Goal: Find specific page/section: Find specific page/section

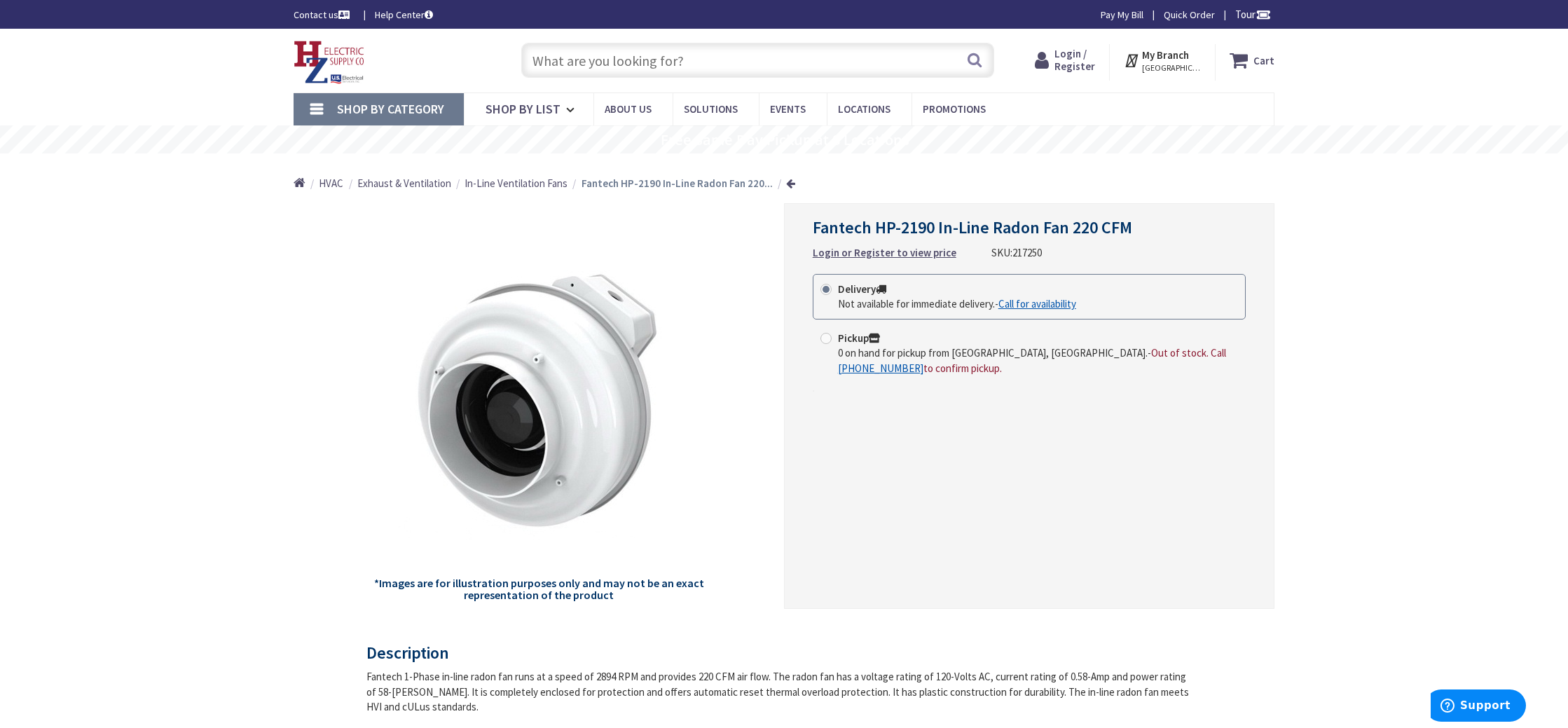
click at [575, 59] on input "text" at bounding box center [757, 61] width 473 height 35
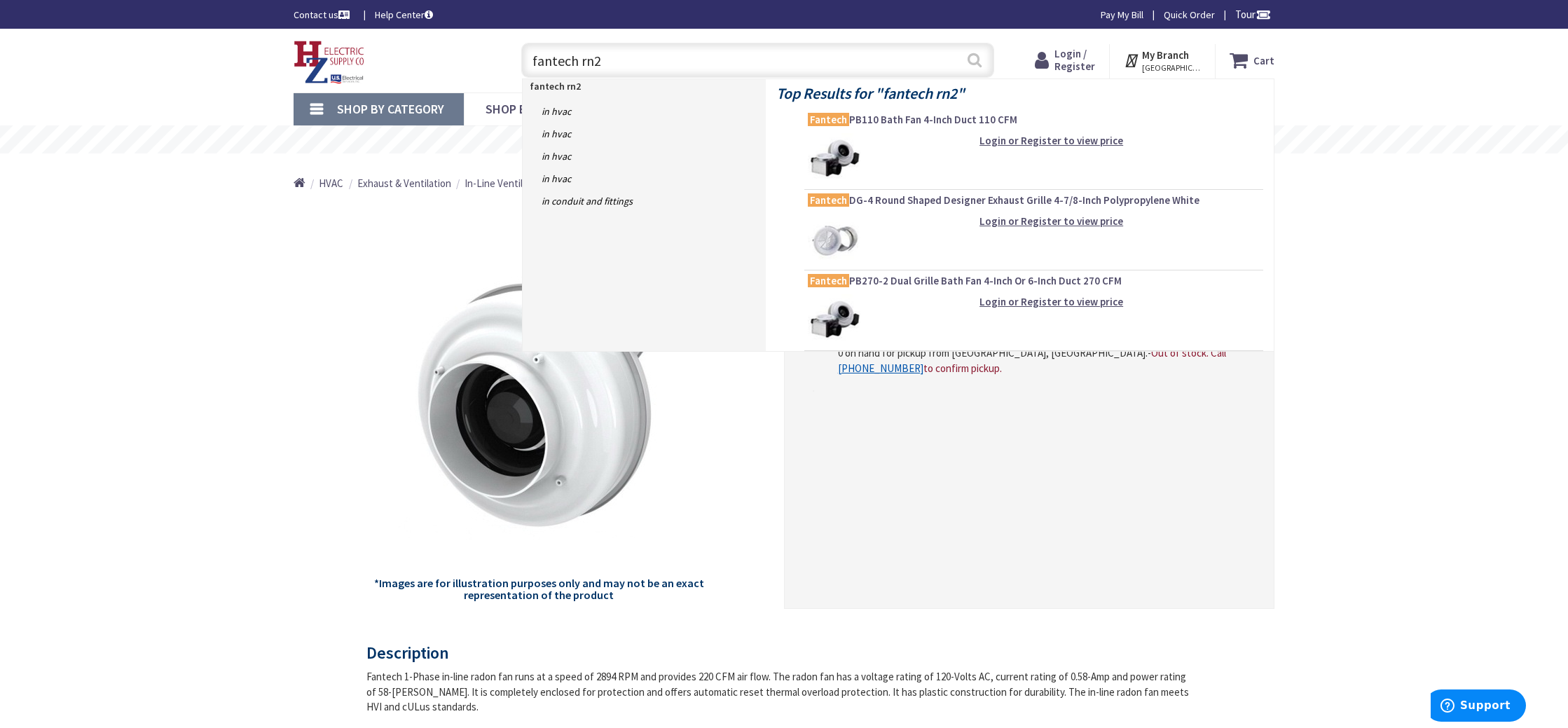
type input "fantech rn2"
click at [967, 59] on button "Search" at bounding box center [975, 60] width 18 height 32
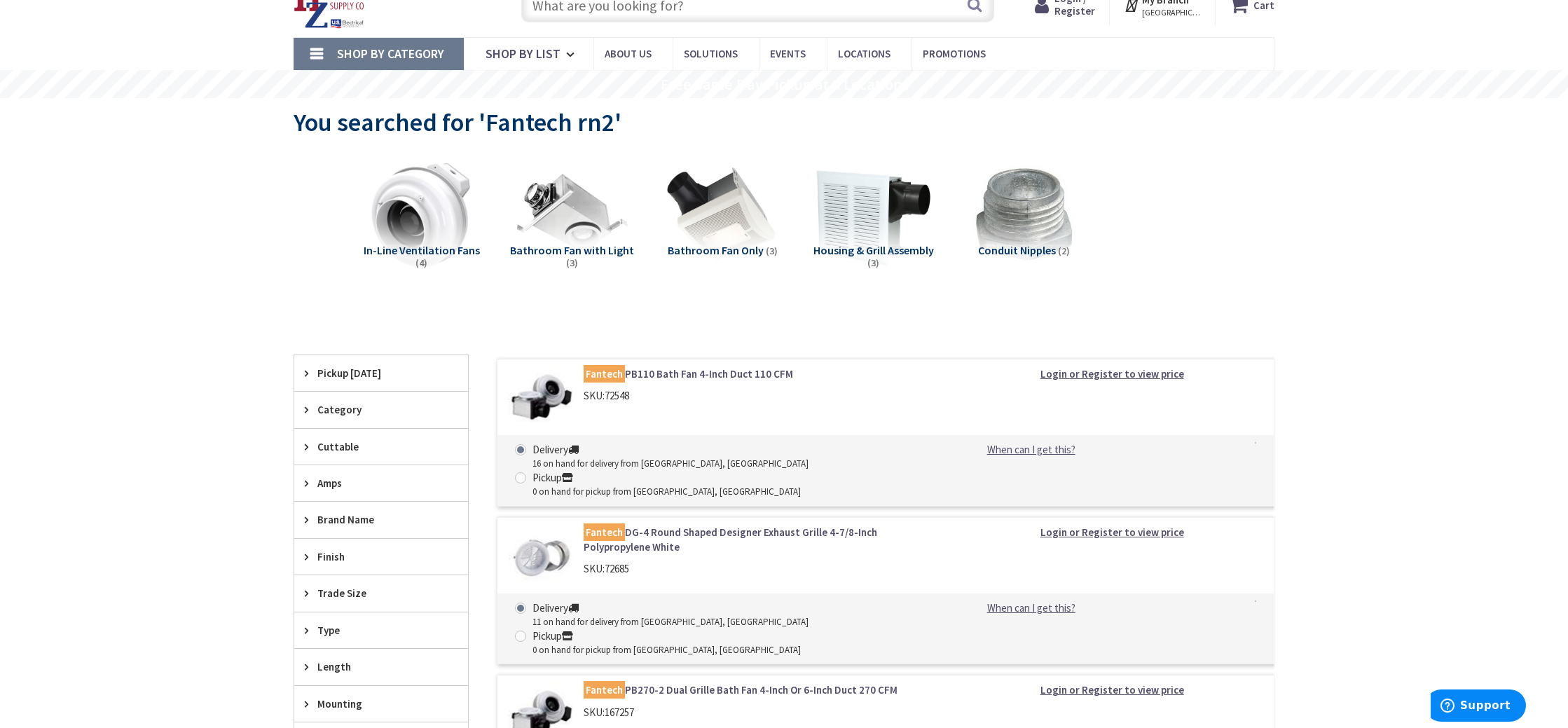
scroll to position [57, 0]
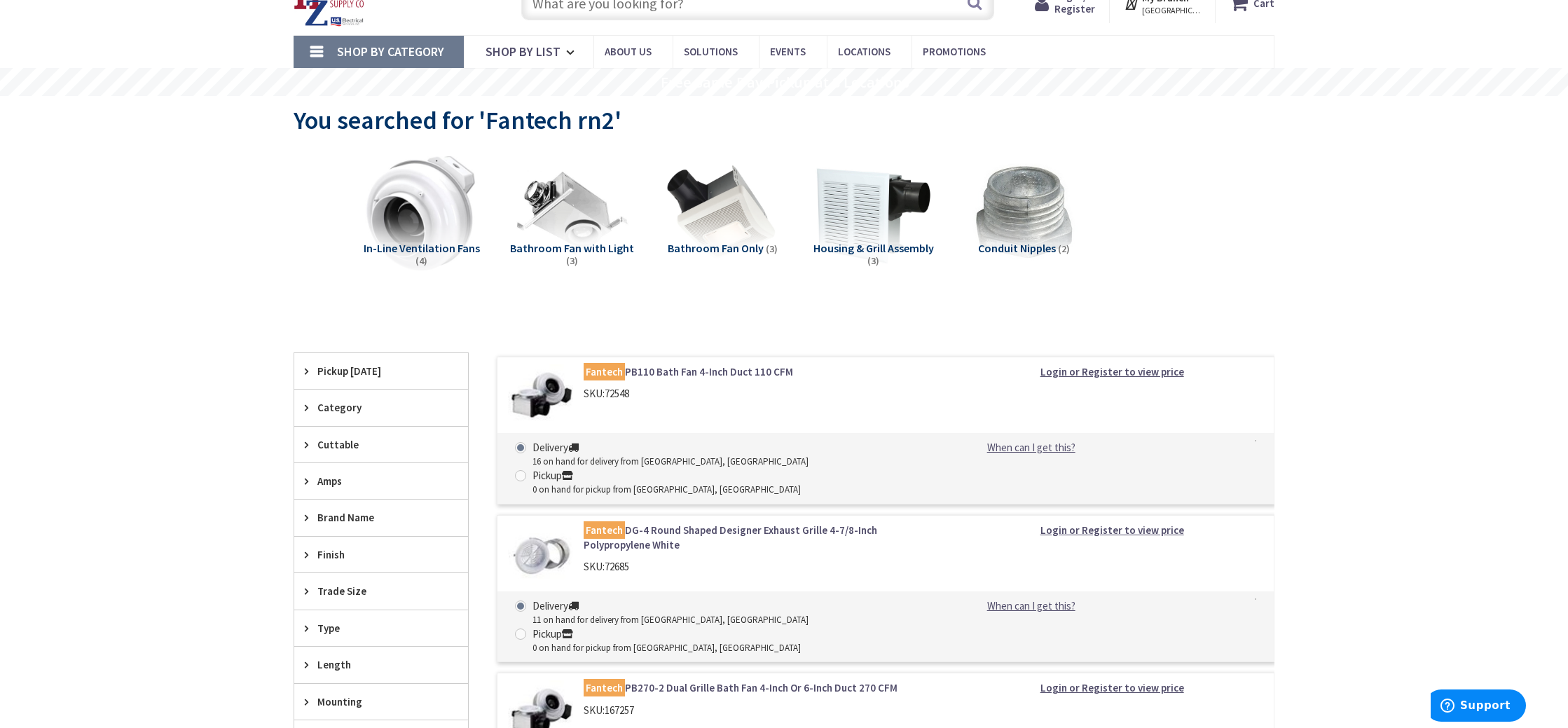
click at [421, 223] on img at bounding box center [421, 212] width 127 height 127
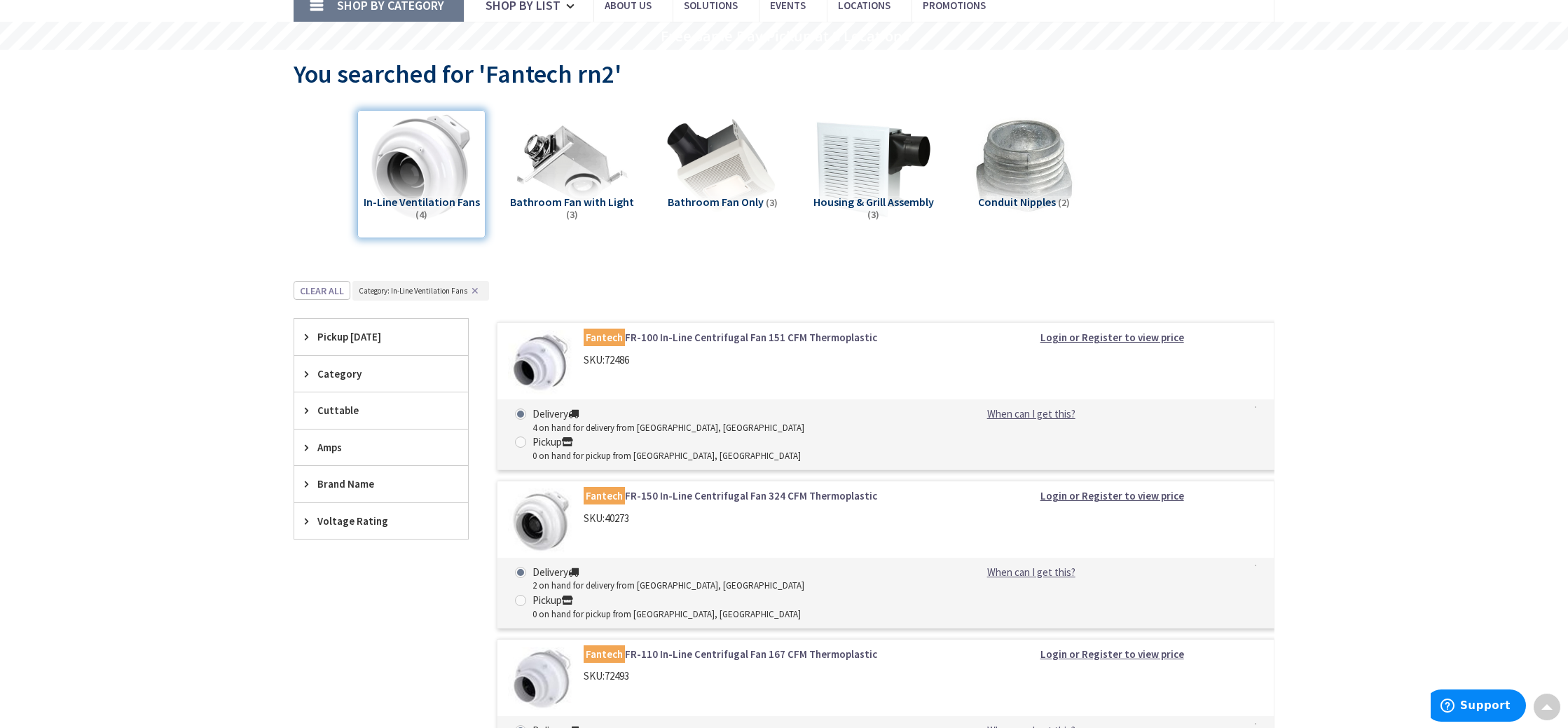
scroll to position [94, 0]
